Goal: Information Seeking & Learning: Learn about a topic

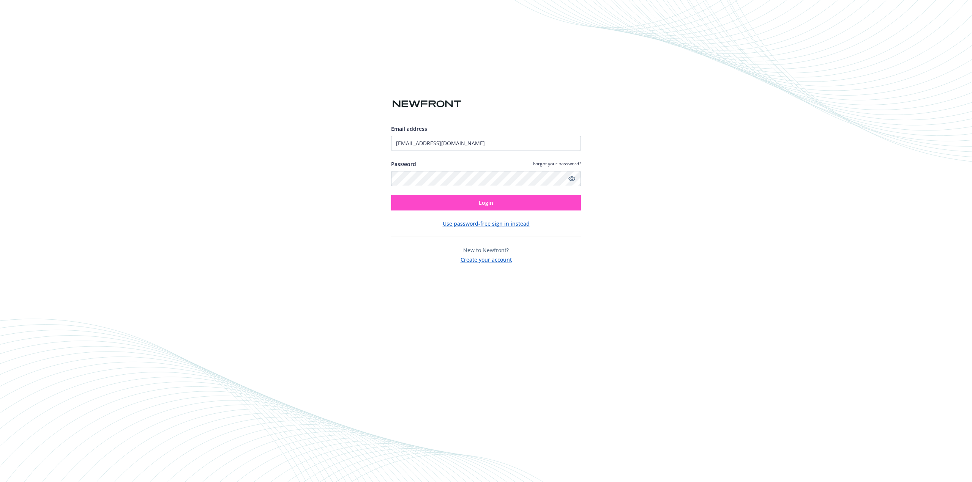
click at [523, 210] on div "Email address [EMAIL_ADDRESS][DOMAIN_NAME] Password Forgot your password? Login…" at bounding box center [486, 194] width 190 height 139
click at [524, 208] on button "Login" at bounding box center [486, 202] width 190 height 15
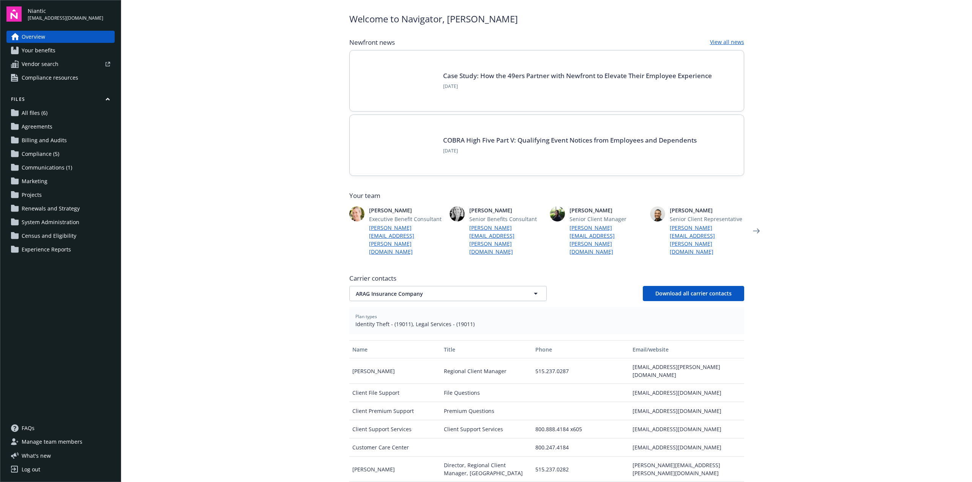
scroll to position [38, 0]
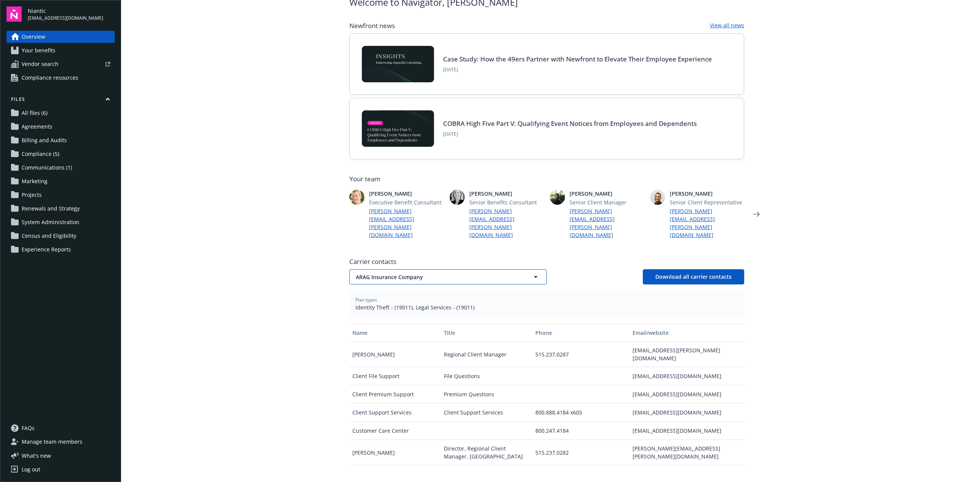
click at [459, 273] on span "ARAG Insurance Company" at bounding box center [435, 277] width 158 height 8
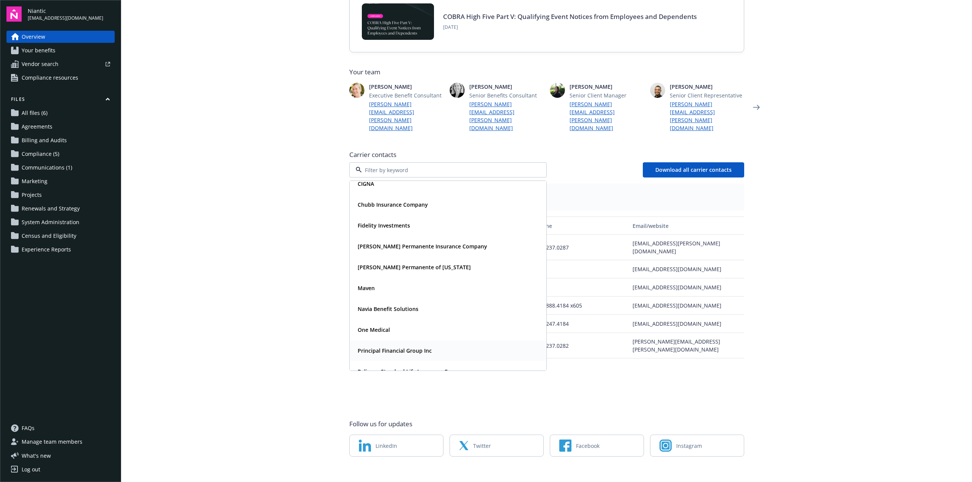
scroll to position [0, 0]
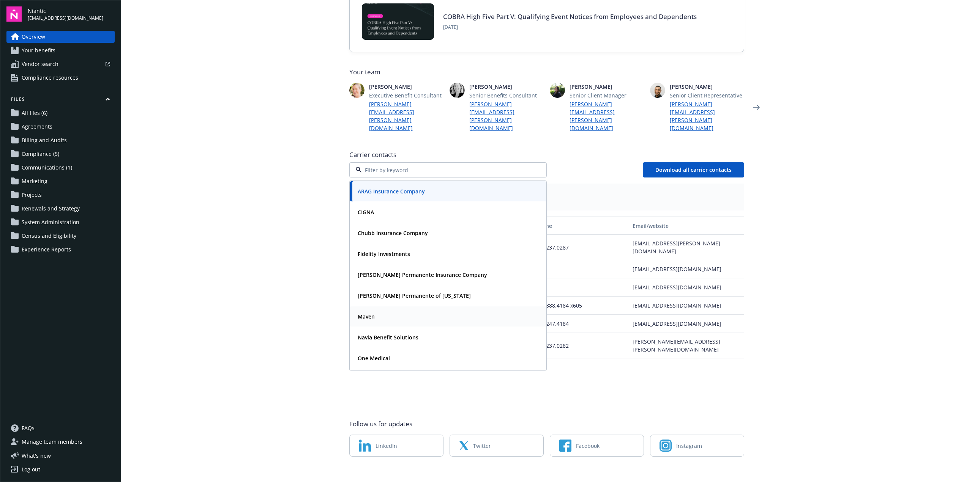
click at [255, 288] on main "Welcome to Navigator , Linsey Newfront news View all news Case Study: How the 4…" at bounding box center [546, 241] width 851 height 482
